Goal: Complete application form: Complete application form

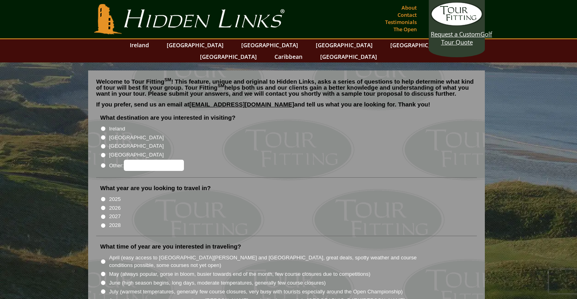
click at [103, 126] on input "Ireland" at bounding box center [102, 128] width 5 height 5
radio input "true"
click at [104, 205] on input "2026" at bounding box center [102, 207] width 5 height 5
radio input "true"
click at [279, 195] on li "2025" at bounding box center [289, 199] width 379 height 9
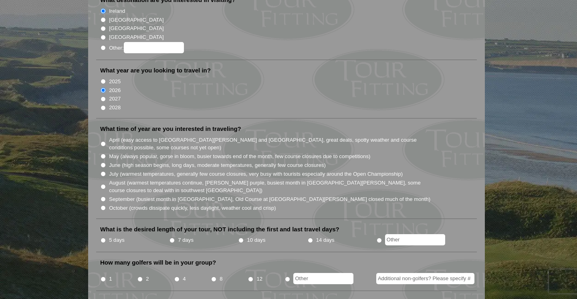
scroll to position [120, 0]
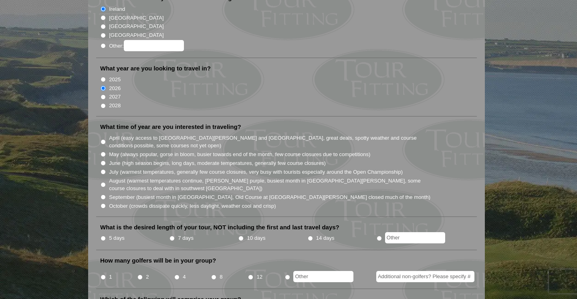
click at [104, 152] on input "May (always popular, gorse in bloom, busier towards end of the month, few cours…" at bounding box center [102, 154] width 5 height 5
radio input "true"
click at [103, 161] on input "June (high season begins, long days, moderate temperatures, generally few cours…" at bounding box center [102, 163] width 5 height 5
radio input "true"
click at [103, 152] on input "May (always popular, gorse in bloom, busier towards end of the month, few cours…" at bounding box center [102, 154] width 5 height 5
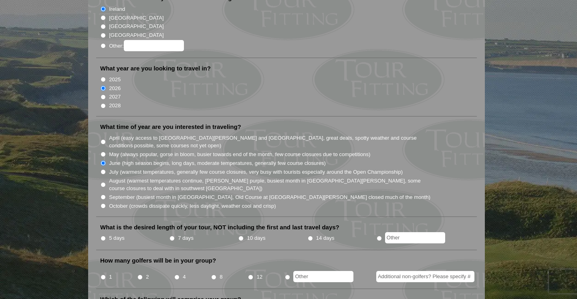
radio input "true"
click at [172, 236] on input "7 days" at bounding box center [171, 238] width 5 height 5
radio input "true"
click at [288, 275] on input "radio" at bounding box center [287, 277] width 5 height 5
radio input "true"
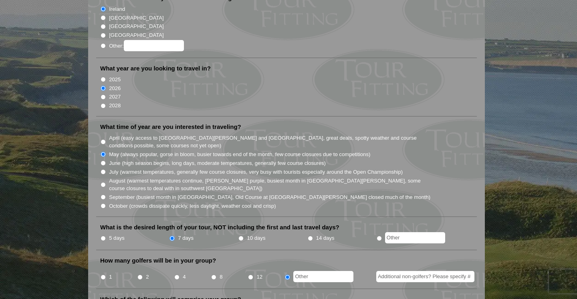
click at [310, 271] on input "text" at bounding box center [323, 276] width 60 height 11
type input "3"
click at [287, 267] on li at bounding box center [321, 275] width 75 height 16
click at [177, 275] on input "4" at bounding box center [176, 277] width 5 height 5
radio input "true"
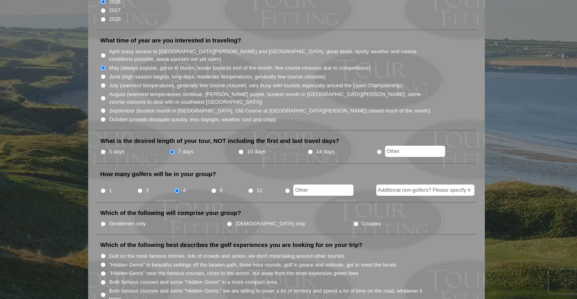
scroll to position [215, 0]
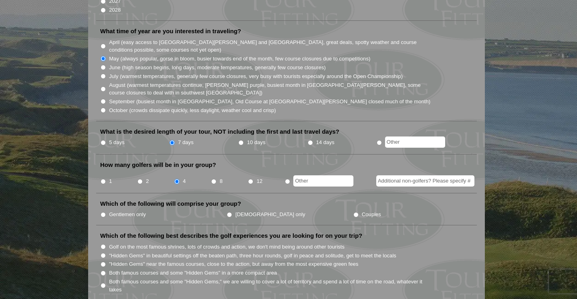
click at [103, 212] on input "Gentlemen only" at bounding box center [102, 214] width 5 height 5
radio input "true"
click at [103, 271] on input "Both famous courses and some "Hidden Gems" in a more compact area" at bounding box center [102, 273] width 5 height 5
radio input "true"
click at [455, 251] on li ""Hidden Gems" in beautiful settings off the beaten path, three hour rounds, gol…" at bounding box center [289, 255] width 379 height 9
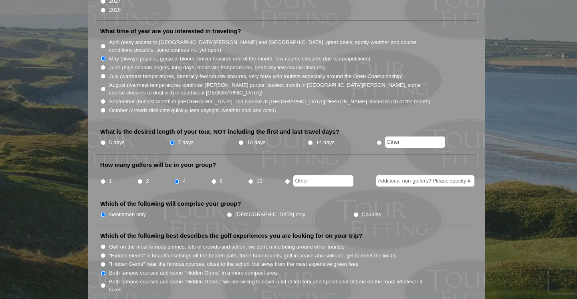
click at [102, 253] on input ""Hidden Gems" in beautiful settings off the beaten path, three hour rounds, gol…" at bounding box center [102, 255] width 5 height 5
radio input "true"
click at [447, 251] on li ""Hidden Gems" in beautiful settings off the beaten path, three hour rounds, gol…" at bounding box center [289, 255] width 379 height 9
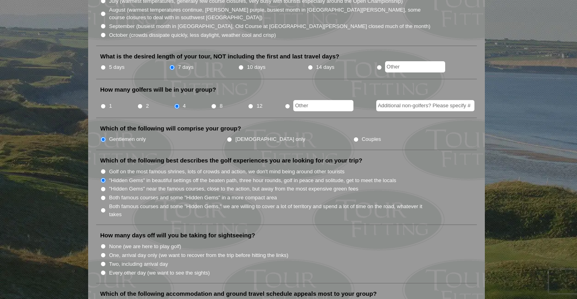
scroll to position [293, 0]
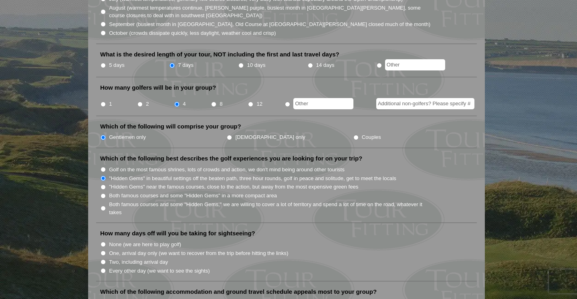
click at [103, 259] on input "Two, including arrival day" at bounding box center [102, 261] width 5 height 5
radio input "true"
click at [350, 240] on li "None (we are here to play golf)" at bounding box center [289, 244] width 379 height 9
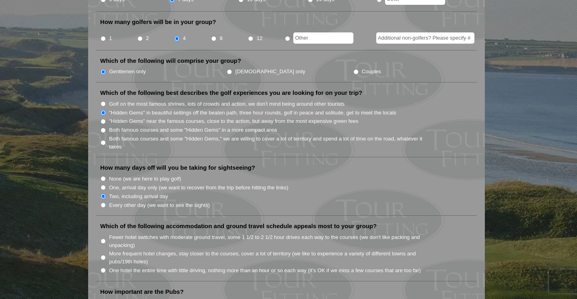
scroll to position [360, 0]
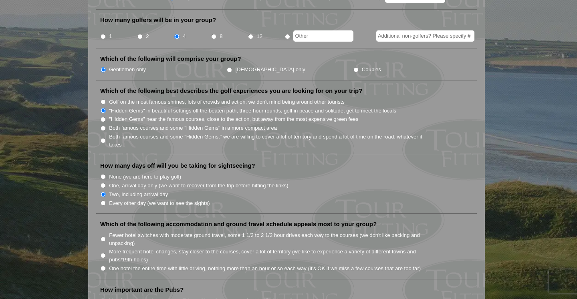
click at [103, 253] on input "More frequent hotel changes, stay closer to the courses, cover a lot of territo…" at bounding box center [102, 255] width 5 height 5
radio input "true"
click at [441, 231] on li "Fewer hotel switches with moderate ground travel, some 1 1/2 to 2 1/2 hour driv…" at bounding box center [289, 239] width 379 height 16
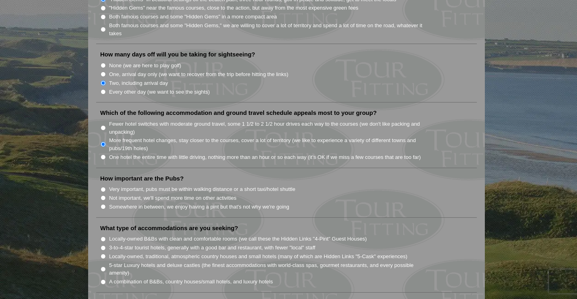
scroll to position [504, 0]
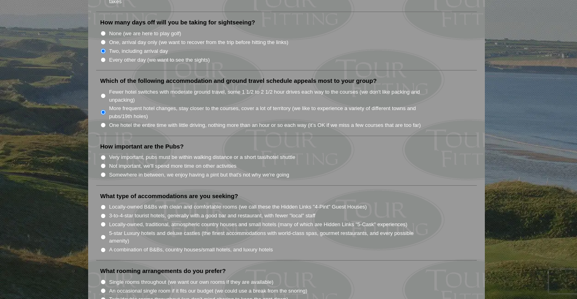
click at [102, 172] on input "Somewhere in between, we enjoy having a pint but that's not why we're going" at bounding box center [102, 174] width 5 height 5
radio input "true"
click at [103, 247] on input "A combination of B&Bs, country houses/small hotels, and luxury hotels" at bounding box center [102, 249] width 5 height 5
radio input "true"
click at [412, 286] on li "An occasional single room if it fits our budget (we could use a break from the …" at bounding box center [289, 290] width 379 height 9
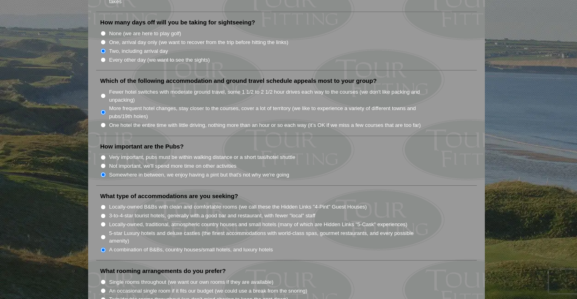
click at [103, 279] on input "Single rooms throughout (we want our own rooms if they are available)" at bounding box center [102, 281] width 5 height 5
radio input "true"
click at [350, 286] on li "An occasional single room if it fits our budget (we could use a break from the …" at bounding box center [289, 290] width 379 height 9
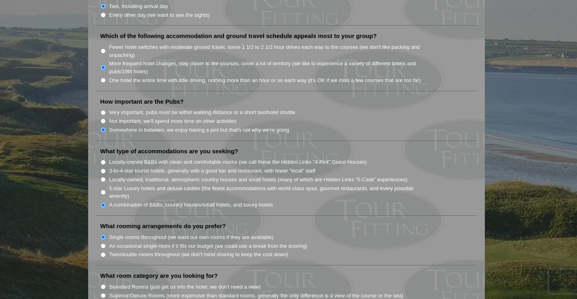
scroll to position [553, 0]
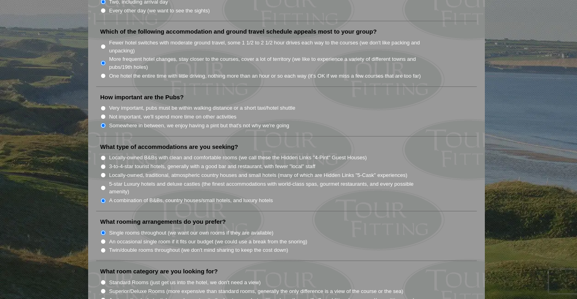
click at [103, 230] on input "Single rooms throughout (we want our own rooms if they are available)" at bounding box center [102, 232] width 5 height 5
click at [94, 210] on div "Welcome to Tour Fitting SM ! This feature, unique and original to Hidden Links,…" at bounding box center [286, 101] width 396 height 1166
click at [102, 239] on input "An occasional single room if it fits our budget (we could use a break from the …" at bounding box center [102, 241] width 5 height 5
radio input "true"
click at [415, 237] on li "An occasional single room if it fits our budget (we could use a break from the …" at bounding box center [289, 241] width 379 height 9
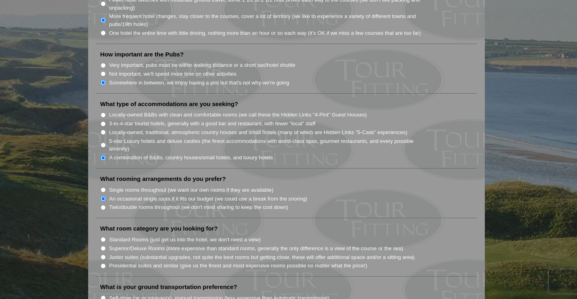
scroll to position [605, 0]
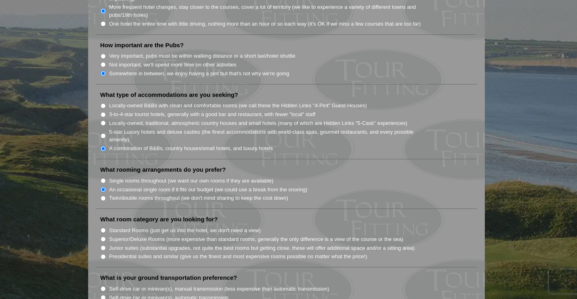
click at [104, 237] on input "Superior/Deluxe Rooms (more expensive than standard rooms, generally the only d…" at bounding box center [102, 239] width 5 height 5
radio input "true"
click at [468, 243] on li "Junior suites (substantial upgrades, not quite the best rooms but getting close…" at bounding box center [289, 247] width 379 height 9
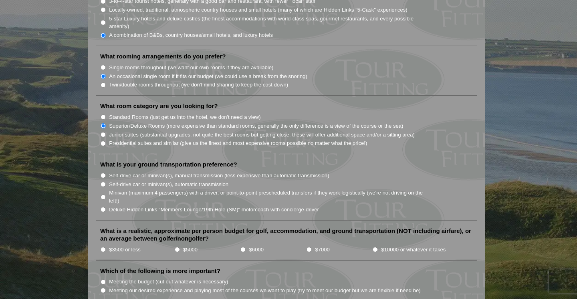
scroll to position [719, 0]
click at [103, 193] on input "Minivan (maximum 4 passengers) with a driver, or point-to-point prescheduled tr…" at bounding box center [102, 195] width 5 height 5
radio input "true"
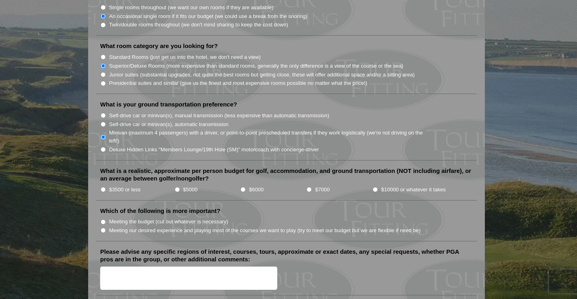
scroll to position [790, 0]
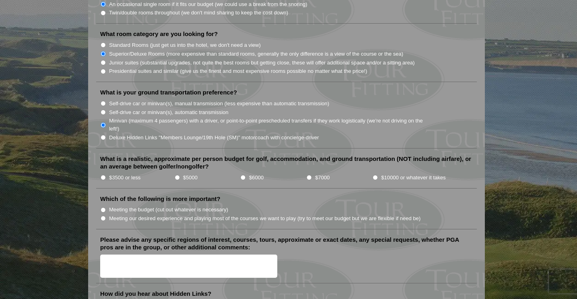
click at [308, 175] on input "$7000" at bounding box center [308, 177] width 5 height 5
radio input "true"
click at [102, 216] on input "Meeting our desired experience and playing most of the courses we want to play …" at bounding box center [102, 218] width 5 height 5
radio input "true"
click at [127, 255] on textarea "Please advise any specific regions of interest, courses, tours, approximate or …" at bounding box center [188, 267] width 177 height 24
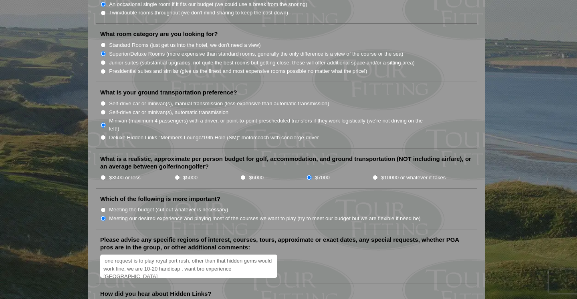
click at [205, 255] on textarea "one request is to play royal port rush, other than that hidden gems would work …" at bounding box center [188, 267] width 177 height 24
click at [251, 255] on textarea "one request is to play royal port rush, other than that hidden gems would work …" at bounding box center [188, 267] width 177 height 24
click at [119, 255] on textarea "one request is to play royal port rush, other than that hidden gems would work …" at bounding box center [188, 267] width 177 height 24
click at [147, 255] on textarea "one request is to play royal port rush, other than that hidden gems would work …" at bounding box center [188, 267] width 177 height 24
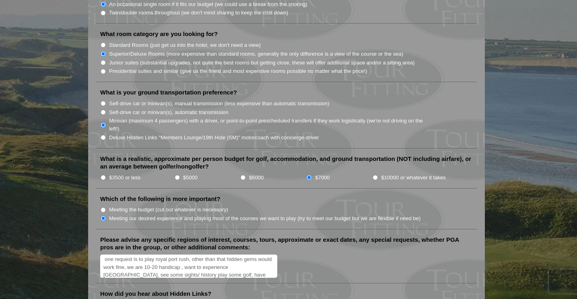
click at [221, 255] on textarea "one request is to play royal port rush, other than that hidden gems would work …" at bounding box center [188, 267] width 177 height 24
click at [135, 255] on textarea "one request is to play royal port rush, other than that hidden gems would work …" at bounding box center [188, 267] width 177 height 24
type textarea "one request is to play royal port rush, other than that hidden gems would work …"
radio input "true"
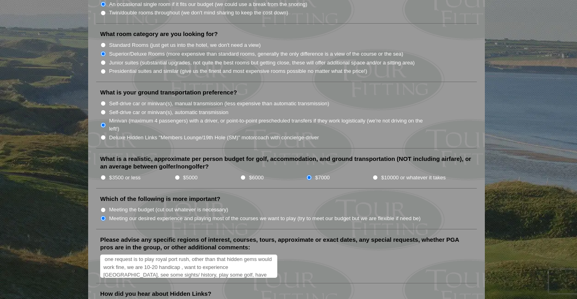
drag, startPoint x: 511, startPoint y: 243, endPoint x: 522, endPoint y: 239, distance: 11.9
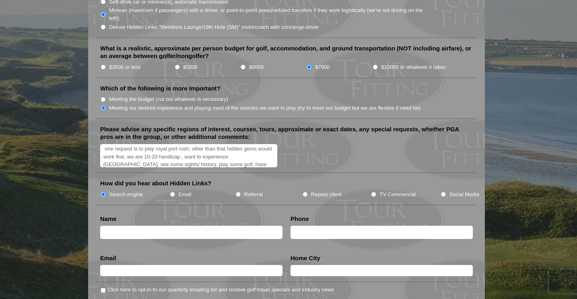
scroll to position [904, 0]
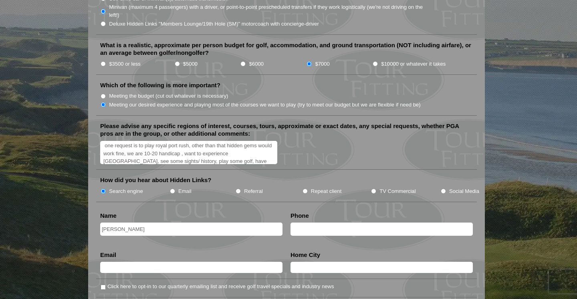
type input "[PERSON_NAME]"
type input "[PHONE_NUMBER]"
type input "[EMAIL_ADDRESS][DOMAIN_NAME]"
type input "tacoma , [GEOGRAPHIC_DATA]"
click at [267, 141] on textarea "one request is to play royal port rush, other than that hidden gems would work …" at bounding box center [188, 153] width 177 height 24
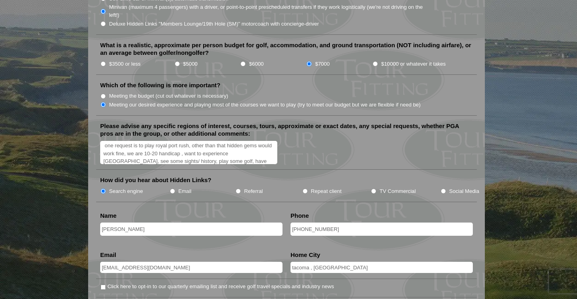
type textarea "one request is to play royal port rush, other than that hidden gems would work …"
